Goal: Transaction & Acquisition: Purchase product/service

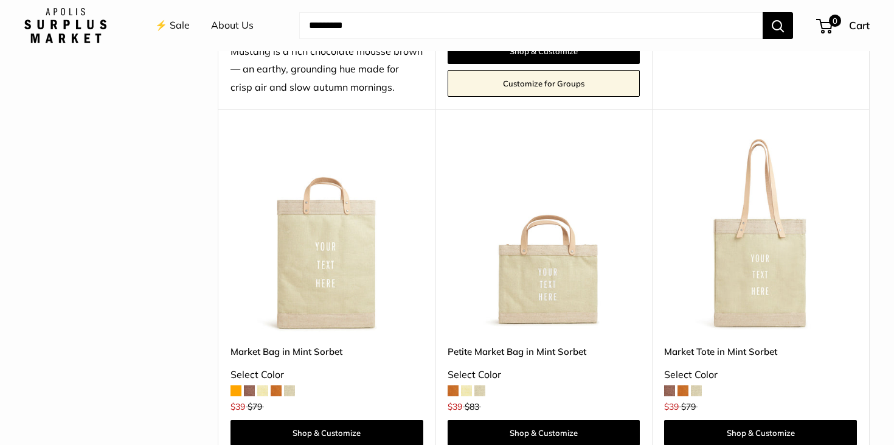
scroll to position [473, 0]
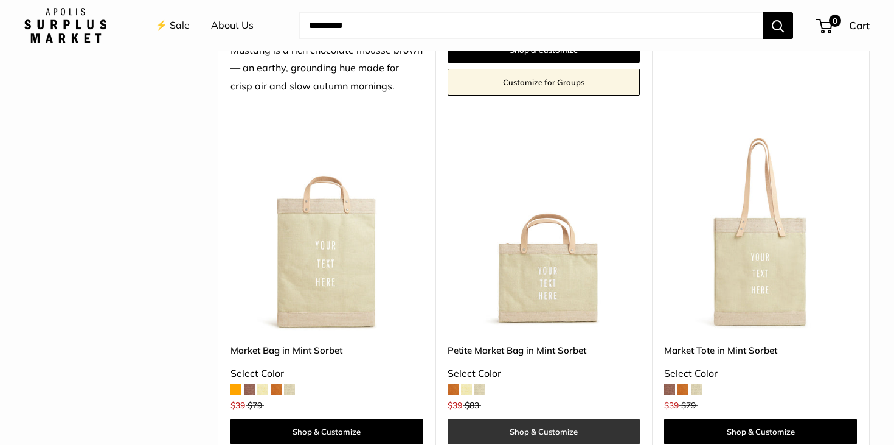
click at [510, 429] on link "Shop & Customize" at bounding box center [544, 431] width 193 height 26
click at [0, 0] on img at bounding box center [0, 0] width 0 height 0
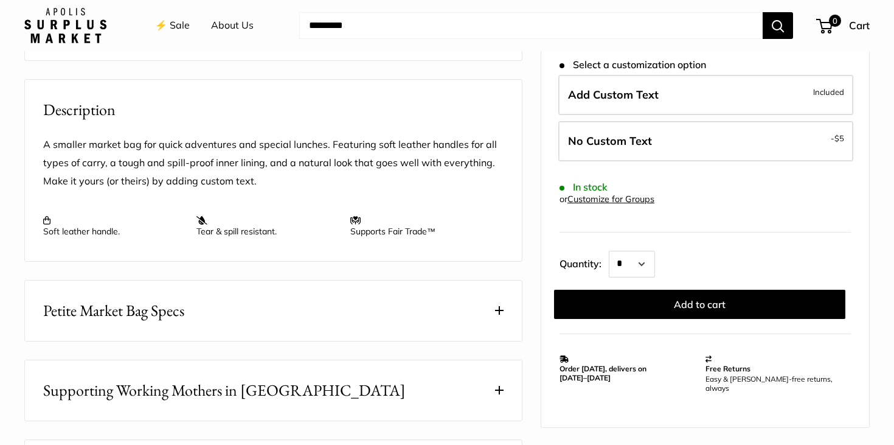
scroll to position [459, 0]
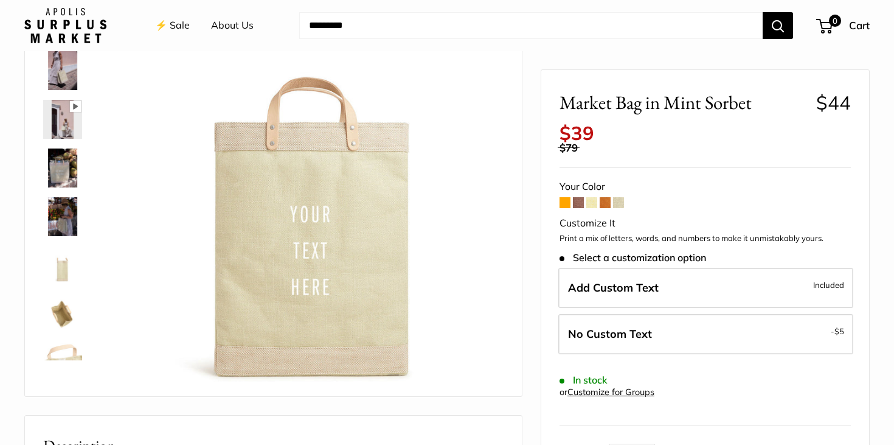
scroll to position [114, 0]
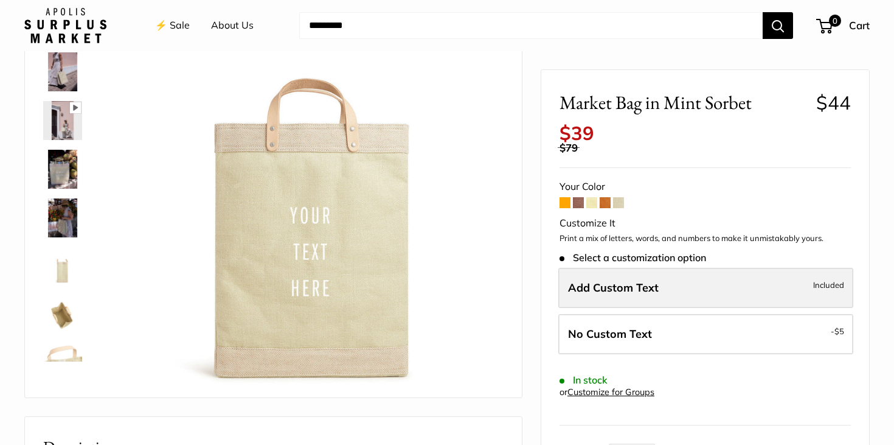
click at [629, 283] on span "Add Custom Text" at bounding box center [613, 287] width 91 height 14
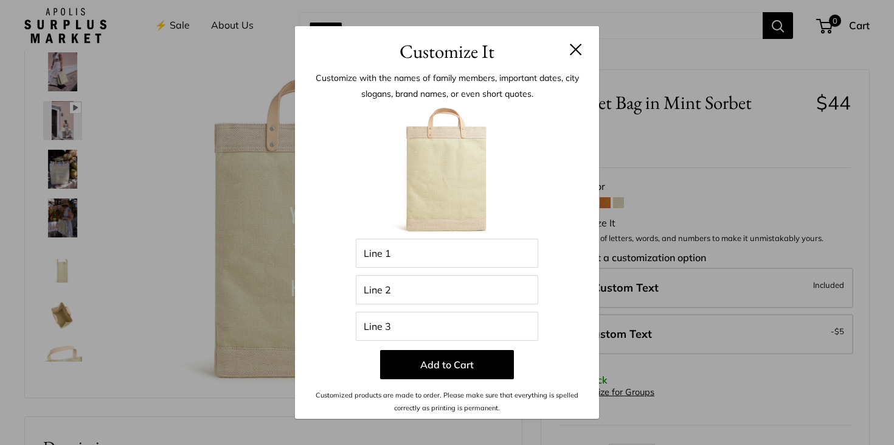
click at [574, 49] on button at bounding box center [576, 49] width 12 height 12
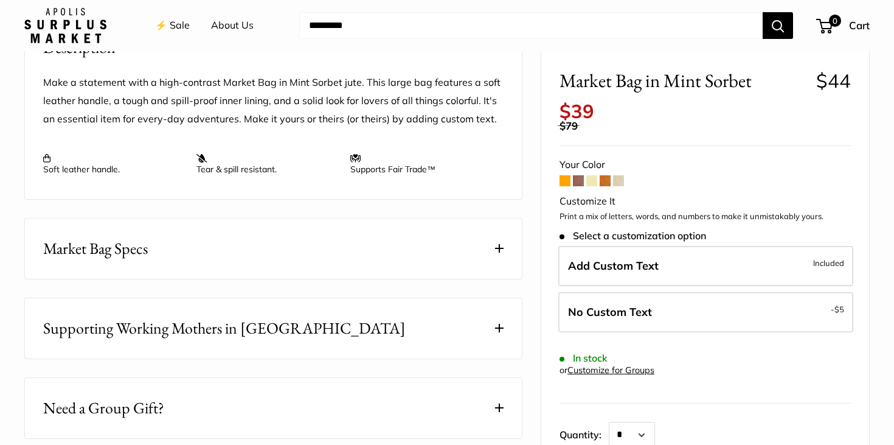
scroll to position [77, 0]
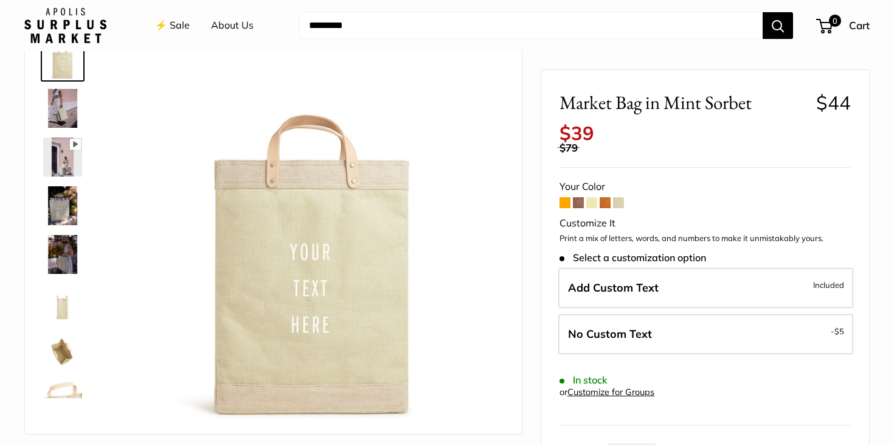
click at [62, 8] on img at bounding box center [65, 25] width 82 height 35
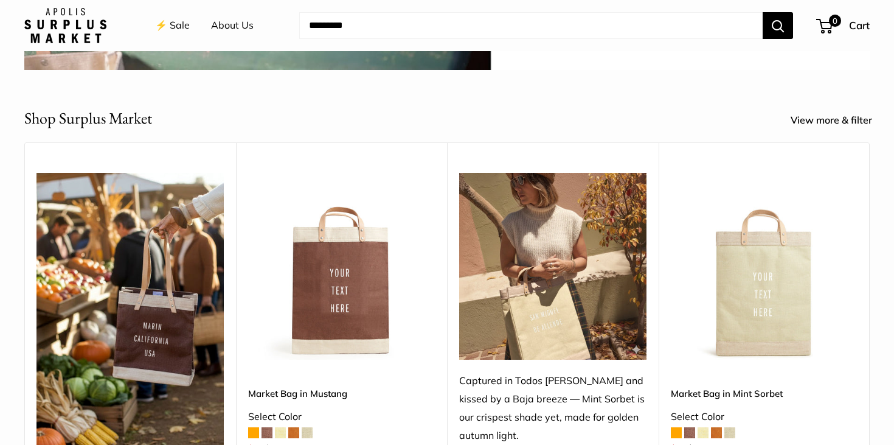
scroll to position [431, 0]
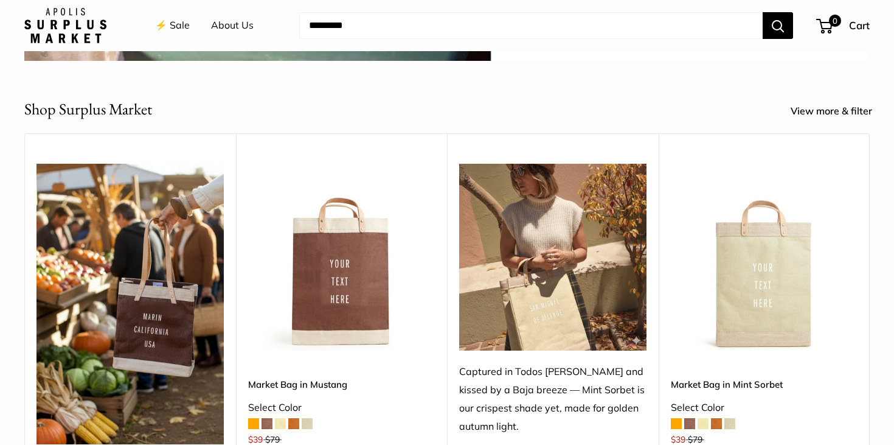
click at [0, 0] on img at bounding box center [0, 0] width 0 height 0
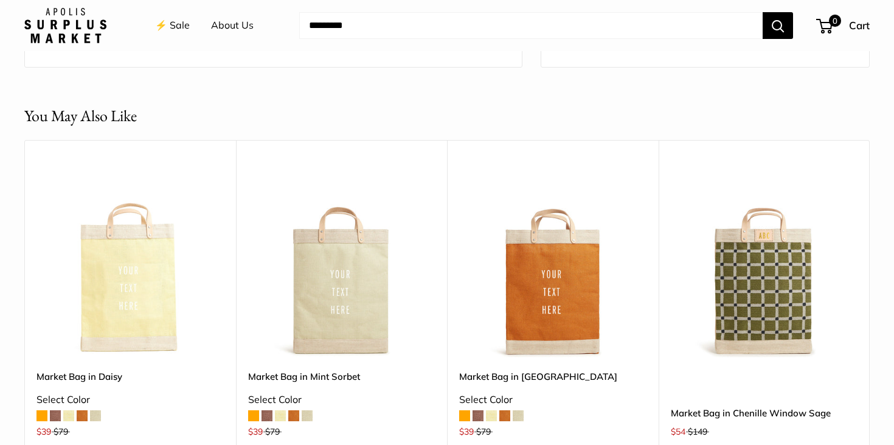
scroll to position [1057, 0]
